Goal: Information Seeking & Learning: Learn about a topic

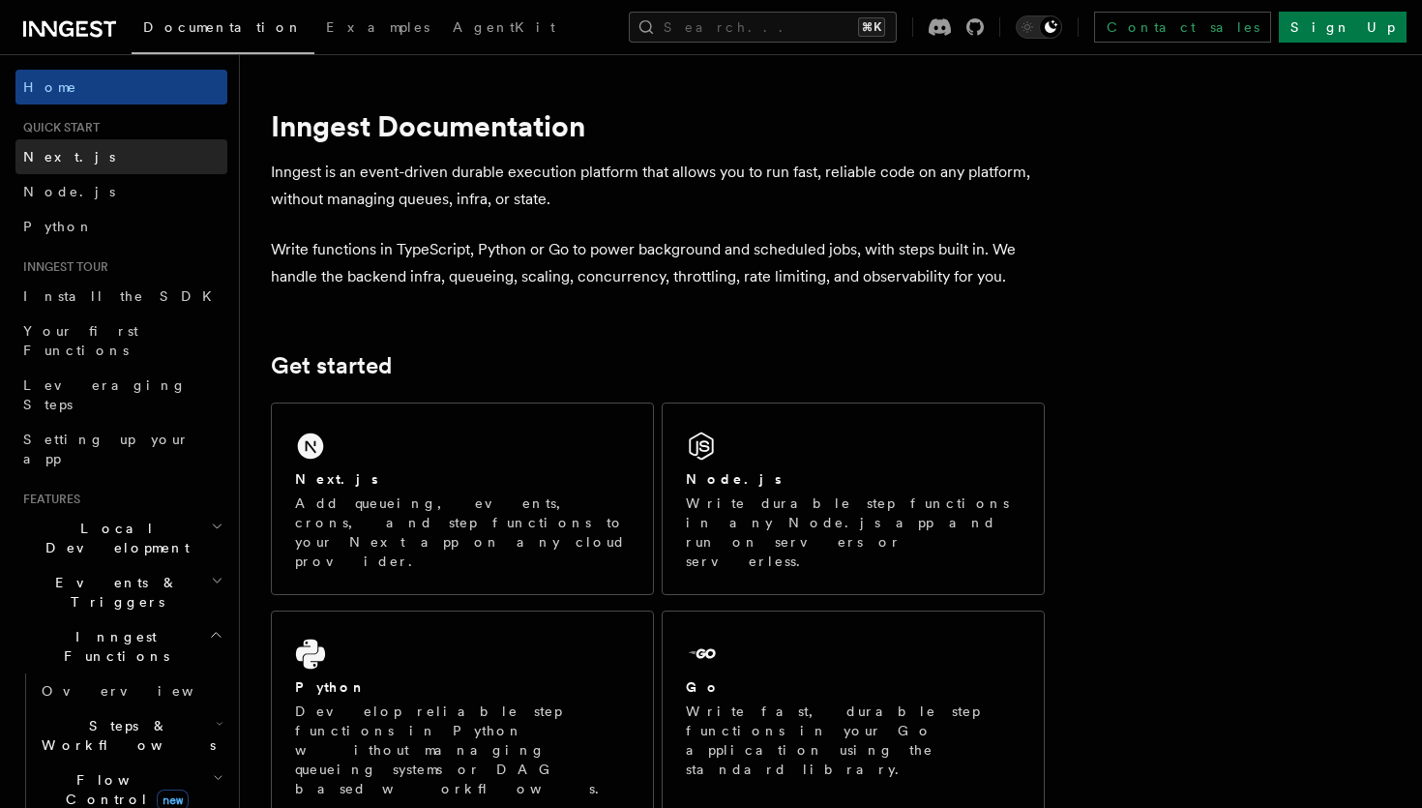
click at [75, 154] on link "Next.js" at bounding box center [121, 156] width 212 height 35
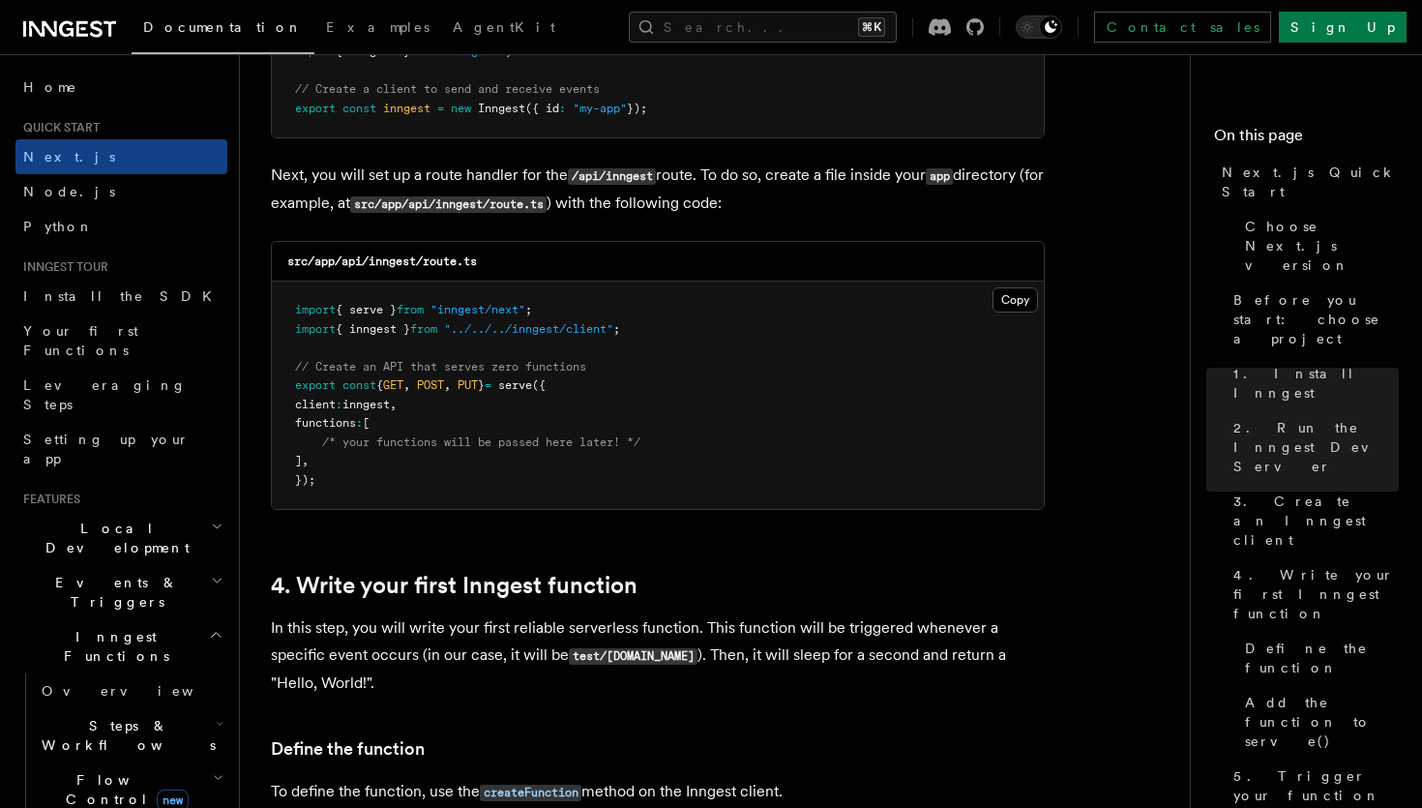
scroll to position [2625, 0]
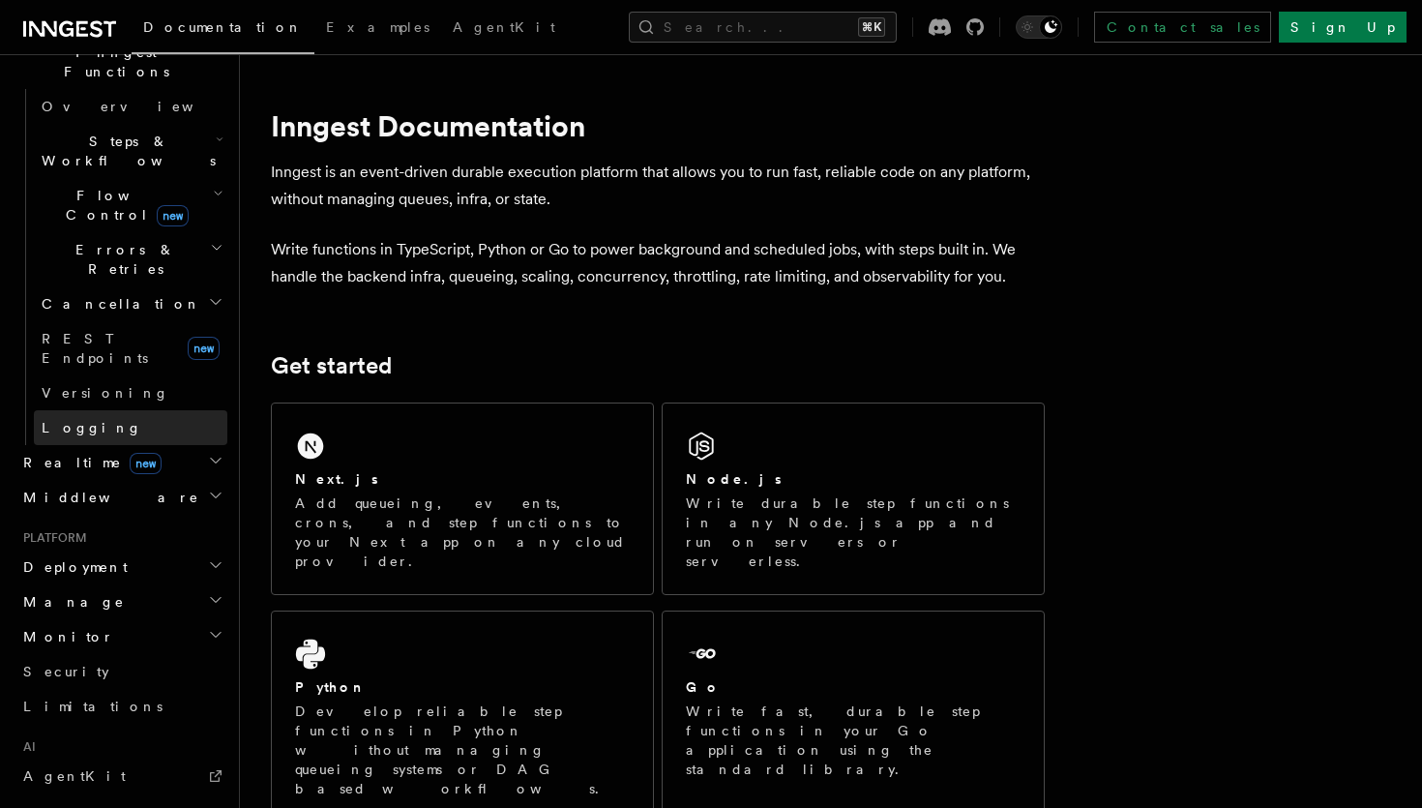
scroll to position [585, 0]
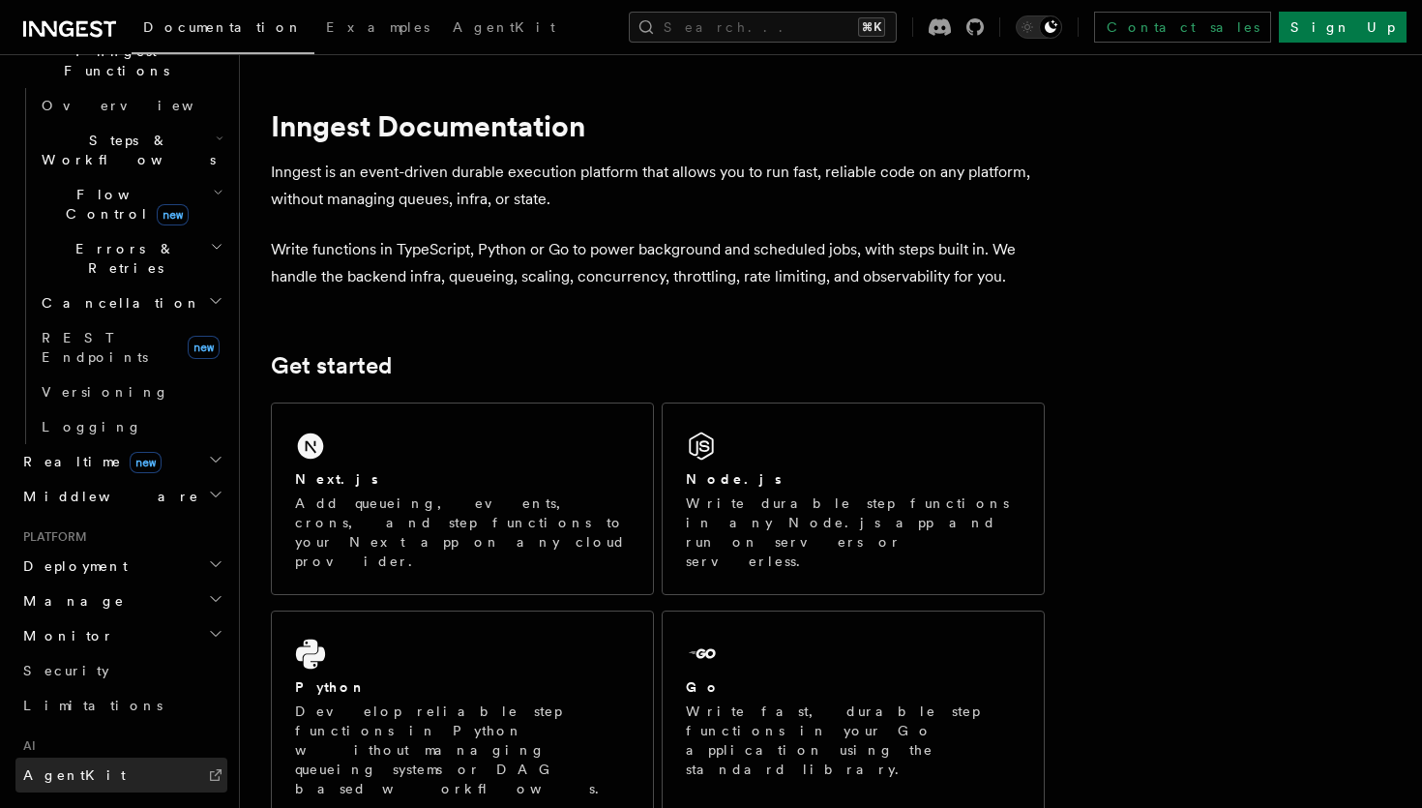
click at [96, 757] on link "AgentKit" at bounding box center [121, 774] width 212 height 35
